Goal: Contribute content: Add original content to the website for others to see

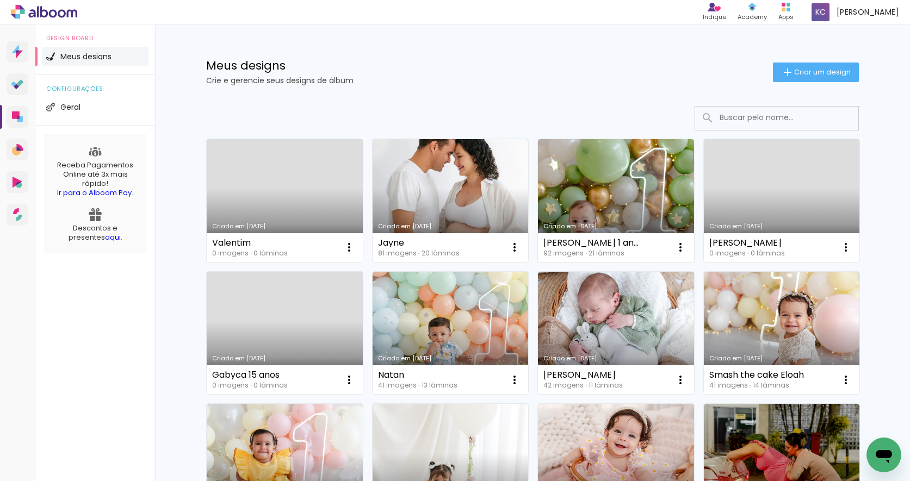
click at [270, 178] on link "Criado em [DATE]" at bounding box center [285, 200] width 156 height 123
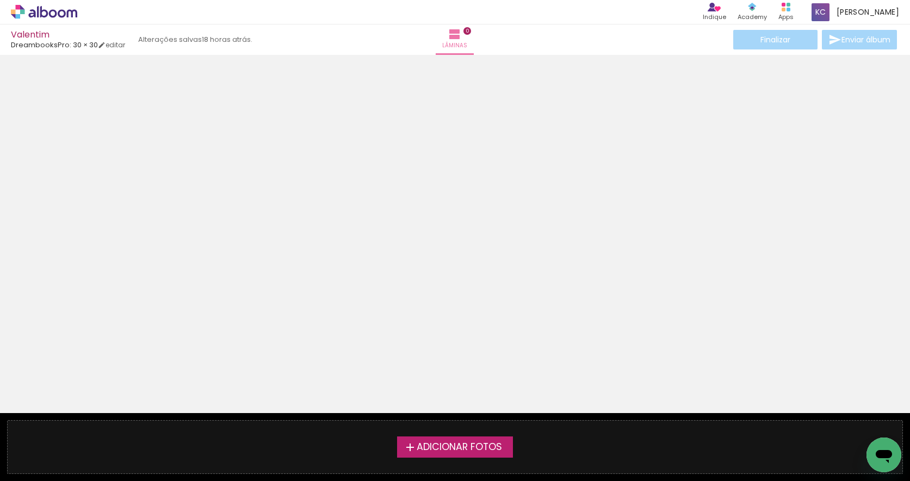
click at [450, 445] on span "Adicionar Fotos" at bounding box center [458, 448] width 85 height 10
click at [0, 0] on input "file" at bounding box center [0, 0] width 0 height 0
